Goal: Information Seeking & Learning: Learn about a topic

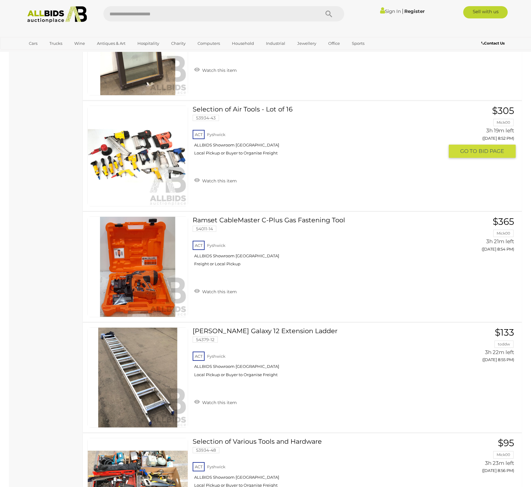
scroll to position [5290, 0]
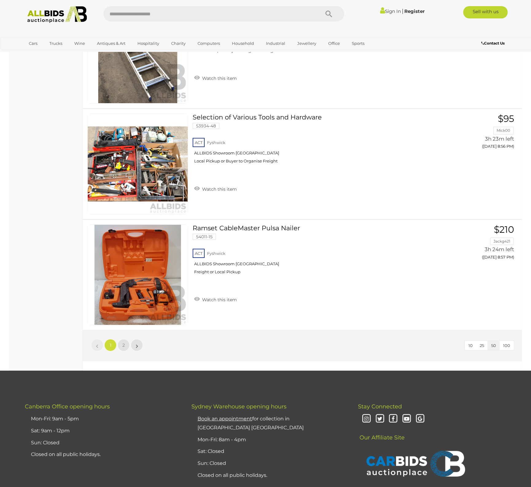
click at [49, 21] on img at bounding box center [57, 14] width 67 height 17
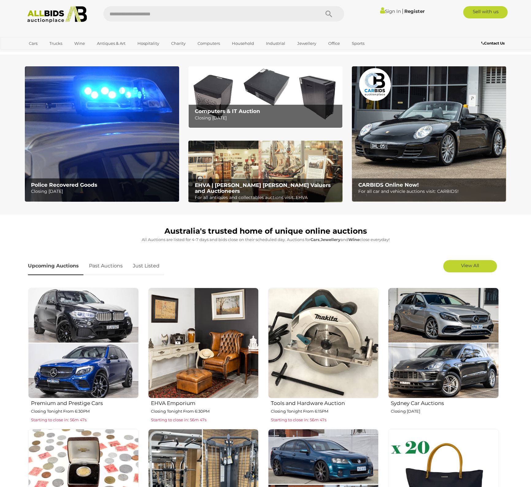
click at [276, 99] on img at bounding box center [265, 97] width 154 height 62
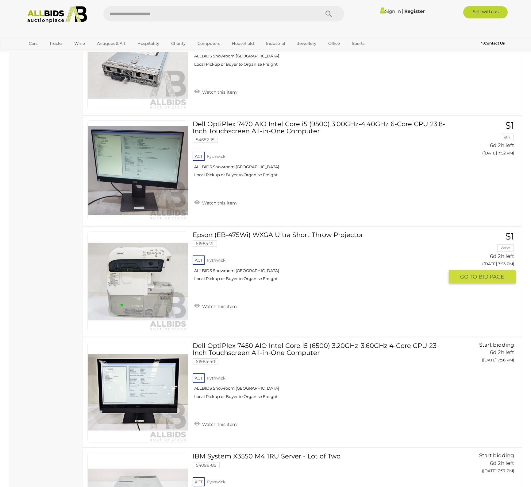
scroll to position [3358, 0]
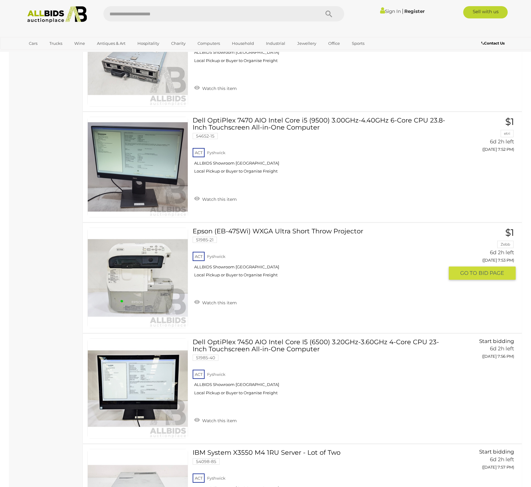
click at [236, 230] on link "Epson (EB-475Wi) WXGA Ultra Short Throw Projector 51985-21 ACT Fyshwick" at bounding box center [320, 254] width 247 height 55
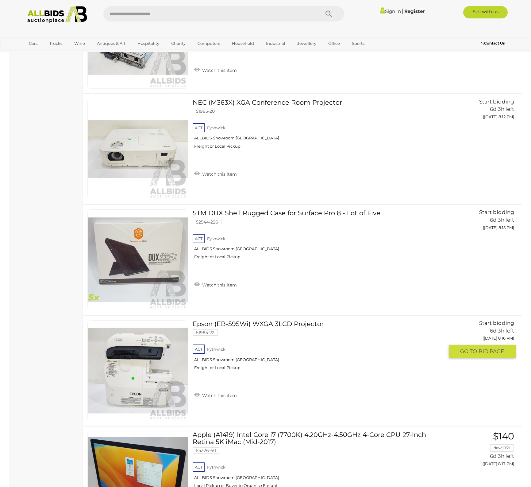
scroll to position [4946, 0]
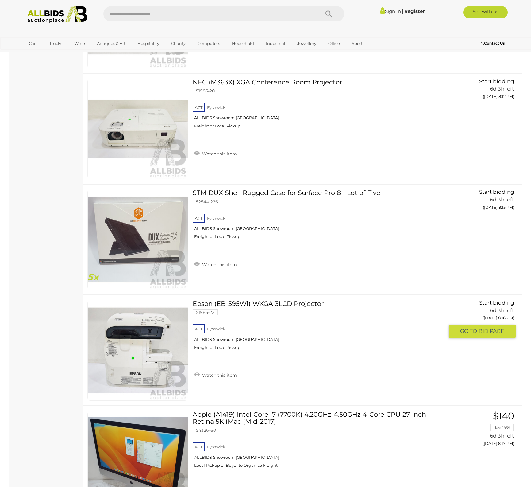
click at [262, 304] on link "Epson (EB-595Wi) WXGA 3LCD Projector 51985-22 ACT Fyshwick ALLBIDS Showroom Fys…" at bounding box center [320, 327] width 247 height 55
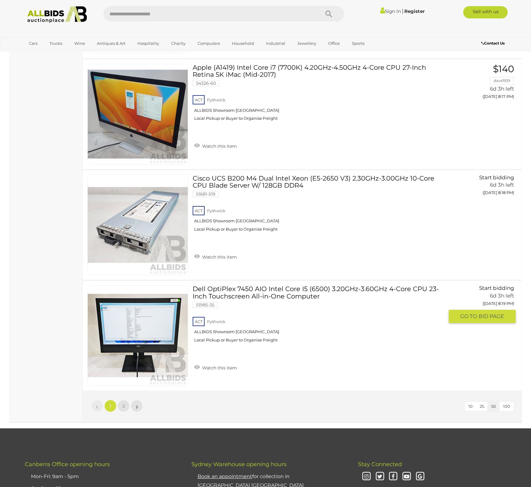
scroll to position [5294, 0]
click at [122, 408] on link "2" at bounding box center [124, 405] width 12 height 12
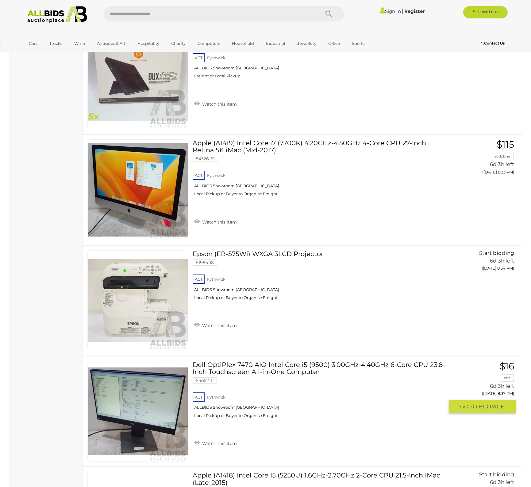
scroll to position [726, 0]
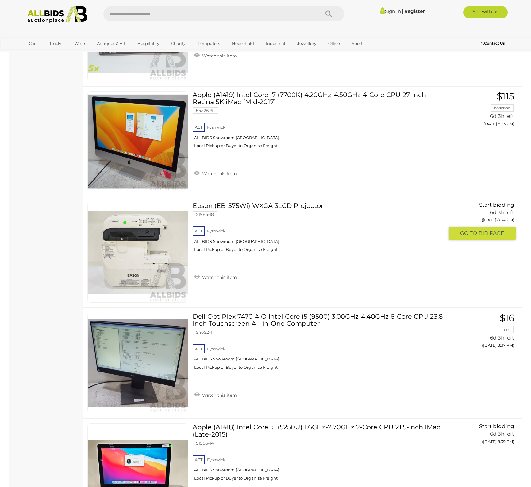
click at [274, 206] on link "Epson (EB-575Wi) WXGA 3LCD Projector 51985-18 ACT Fyshwick ALLBIDS Showroom Fys…" at bounding box center [320, 229] width 247 height 55
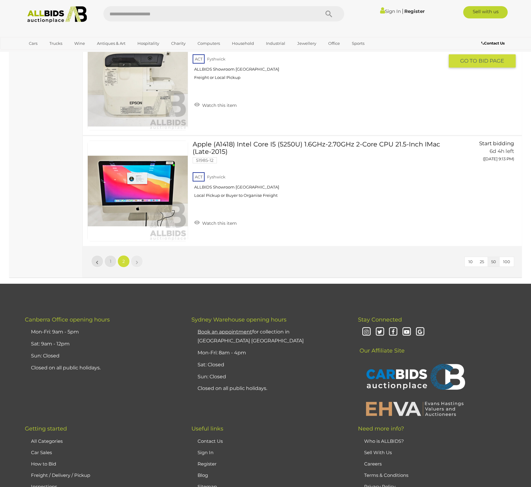
scroll to position [2811, 0]
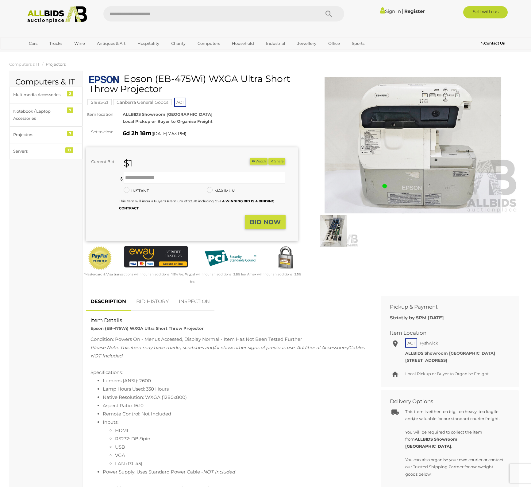
drag, startPoint x: 125, startPoint y: 79, endPoint x: 208, endPoint y: 80, distance: 83.2
click at [209, 80] on h1 "Epson (EB-475Wi) WXGA Ultra Short Throw Projector" at bounding box center [192, 84] width 207 height 20
copy h1 "Epson (EB-475Wi)"
